Goal: Find specific page/section: Find specific page/section

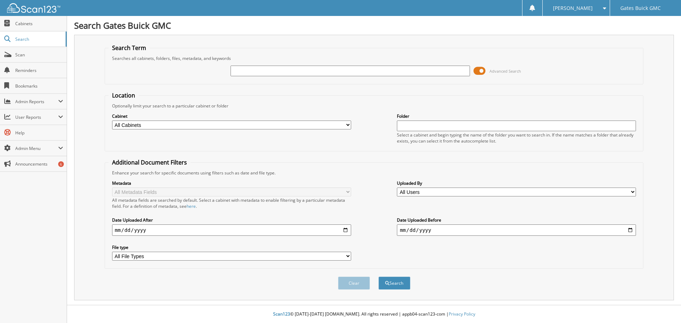
click at [308, 41] on div "Search Term Searches all cabinets, folders, files, metadata, and keywords Advan…" at bounding box center [374, 168] width 600 height 266
click at [282, 68] on input "text" at bounding box center [350, 71] width 239 height 11
click at [287, 55] on fieldset "Search Term Searches all cabinets, folders, files, metadata, and keywords Advan…" at bounding box center [374, 64] width 539 height 40
click at [279, 64] on div "Advanced Search" at bounding box center [374, 70] width 531 height 19
click at [282, 71] on input "text" at bounding box center [350, 71] width 239 height 11
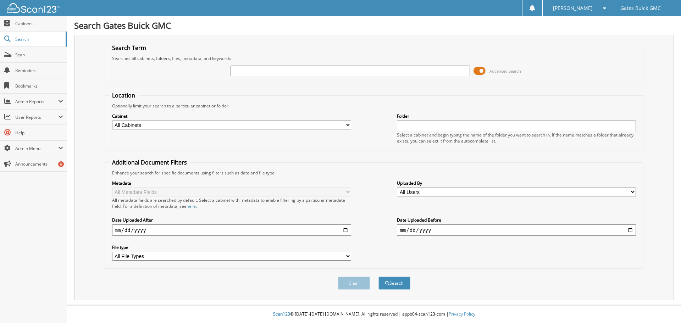
click at [278, 54] on fieldset "Search Term Searches all cabinets, folders, files, metadata, and keywords Advan…" at bounding box center [374, 64] width 539 height 40
click at [271, 66] on input "text" at bounding box center [350, 71] width 239 height 11
type input "302900"
click at [378, 277] on button "Search" at bounding box center [394, 283] width 32 height 13
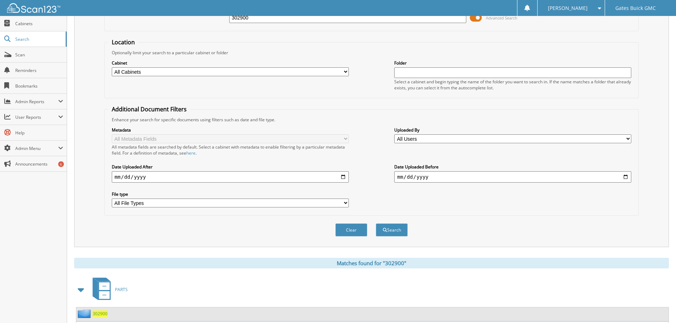
scroll to position [113, 0]
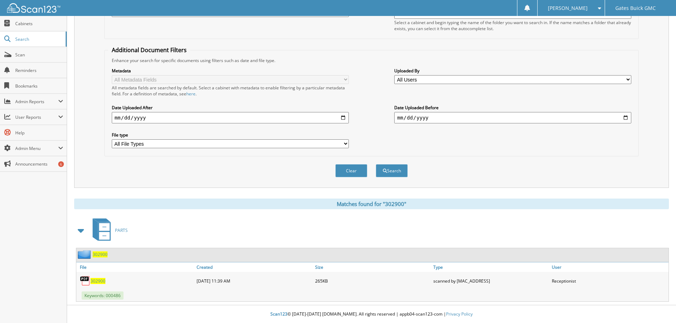
click at [100, 281] on span "302900" at bounding box center [97, 281] width 15 height 6
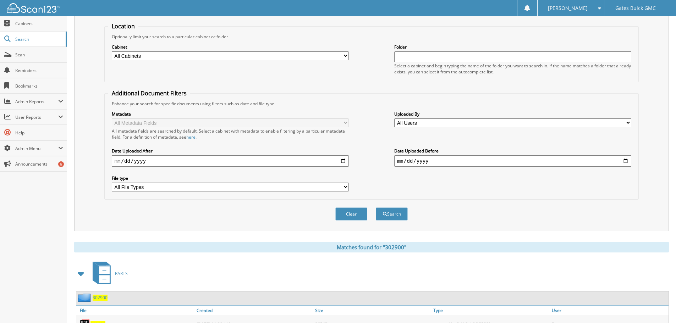
scroll to position [0, 0]
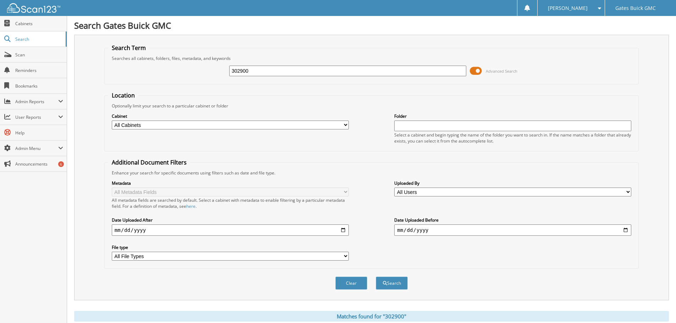
drag, startPoint x: 256, startPoint y: 70, endPoint x: 231, endPoint y: 79, distance: 26.9
click at [224, 72] on div "302900 Advanced Search" at bounding box center [371, 70] width 526 height 19
type input "302893"
click at [376, 277] on button "Search" at bounding box center [392, 283] width 32 height 13
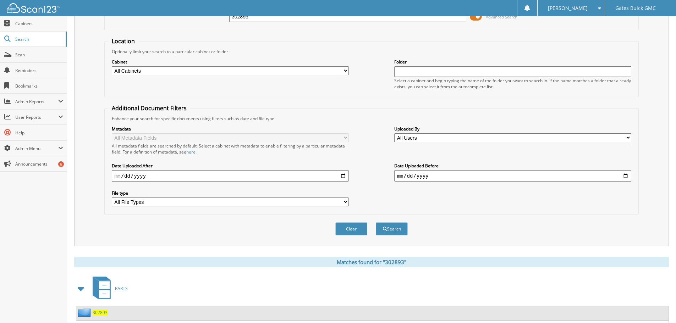
scroll to position [101, 0]
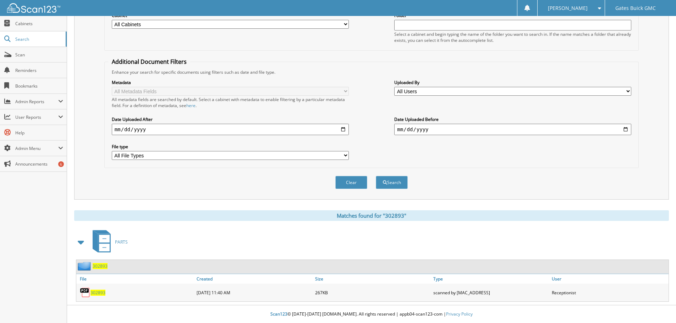
click at [93, 290] on span "302893" at bounding box center [97, 293] width 15 height 6
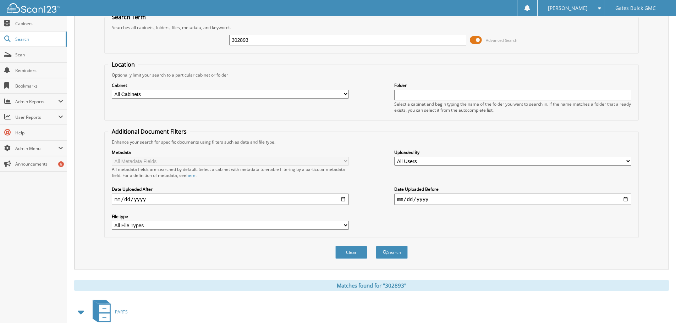
scroll to position [0, 0]
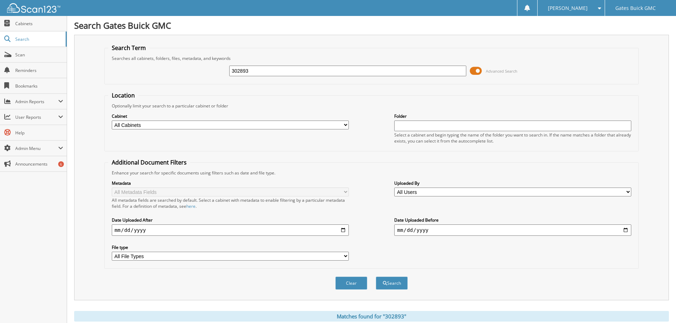
drag, startPoint x: 266, startPoint y: 70, endPoint x: 214, endPoint y: 71, distance: 51.4
click at [214, 70] on div "302893 Advanced Search" at bounding box center [371, 70] width 526 height 19
type input "302902"
click at [376, 277] on button "Search" at bounding box center [392, 283] width 32 height 13
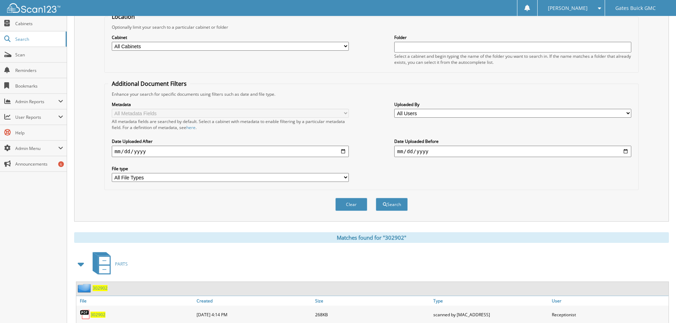
scroll to position [113, 0]
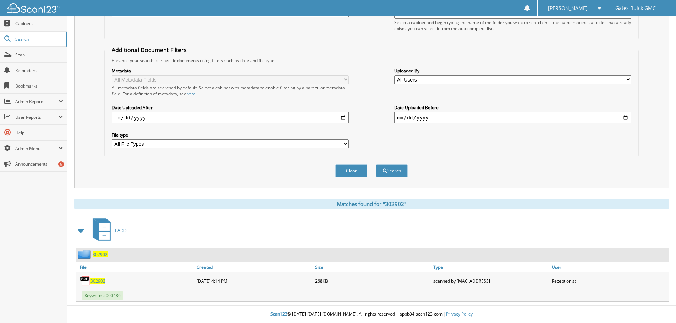
click at [97, 281] on span "302902" at bounding box center [97, 281] width 15 height 6
